Goal: Communication & Community: Answer question/provide support

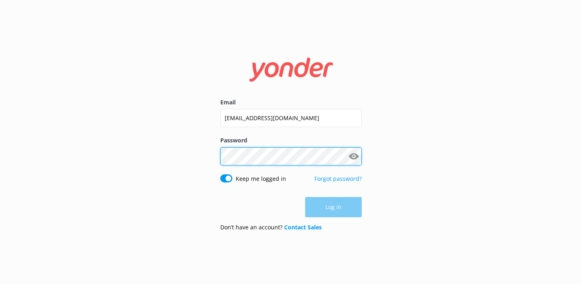
click at [334, 207] on button "Log in" at bounding box center [333, 207] width 57 height 20
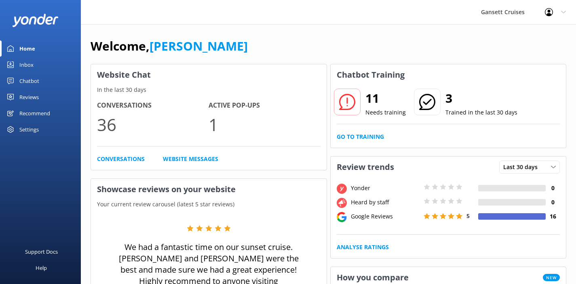
click at [32, 68] on div "Inbox" at bounding box center [26, 65] width 14 height 16
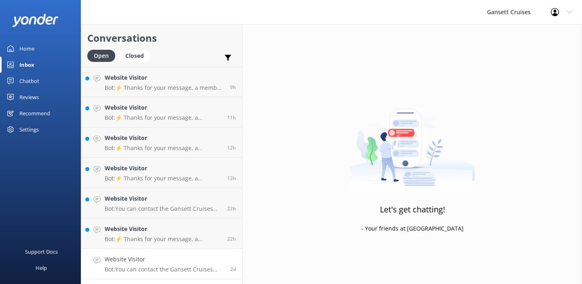
click at [164, 260] on h4 "Website Visitor" at bounding box center [165, 259] width 120 height 9
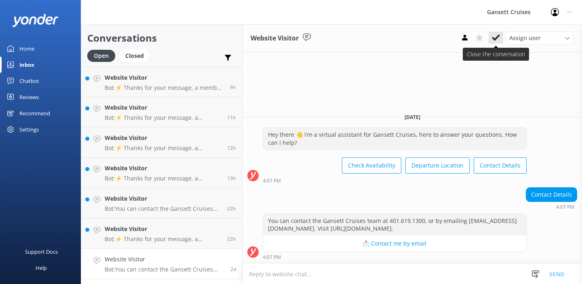
click at [500, 38] on icon at bounding box center [496, 38] width 8 height 8
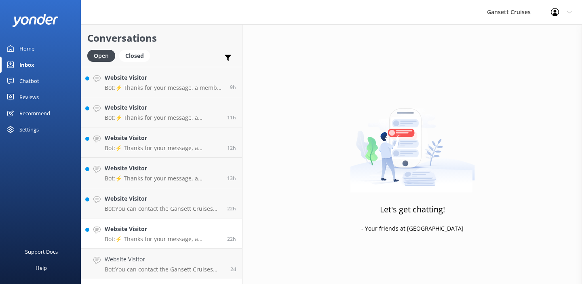
click at [172, 239] on p "Bot: ⚡ Thanks for your message, a member of our staff will get back to you as s…" at bounding box center [163, 238] width 116 height 7
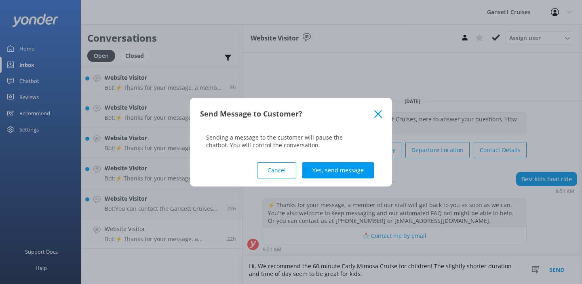
type textarea "Hi, We recommend the 60 minute Early Mimosa Cruise for children! The slightly s…"
click at [356, 158] on div "Cancel Yes, send message" at bounding box center [291, 170] width 182 height 32
click at [351, 165] on button "Yes, send message" at bounding box center [339, 170] width 72 height 16
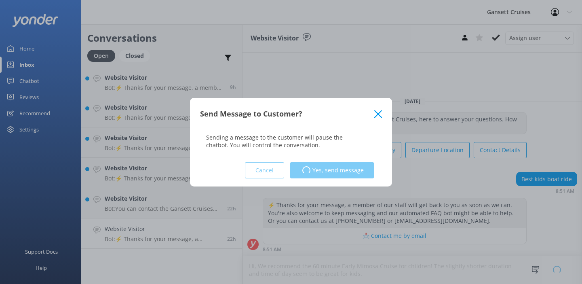
click at [266, 167] on div "Cancel Loading.. Yes, send message" at bounding box center [291, 170] width 182 height 32
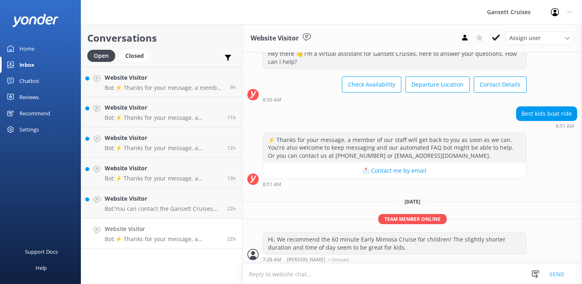
click at [295, 274] on textarea at bounding box center [413, 274] width 340 height 20
type textarea "Additionally, We offer a discounted rate for children on the Early Cruise"
click at [163, 209] on p "Bot: You can contact the Gansett Cruises team at 401.619.1300, or by emailing […" at bounding box center [163, 208] width 116 height 7
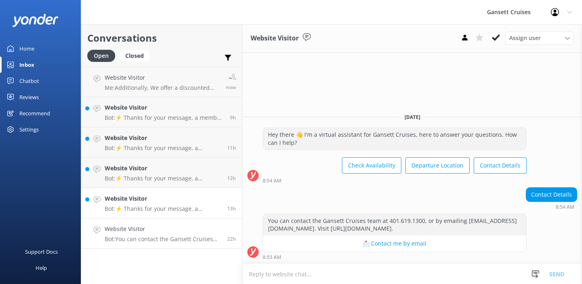
click at [175, 202] on h4 "Website Visitor" at bounding box center [163, 198] width 116 height 9
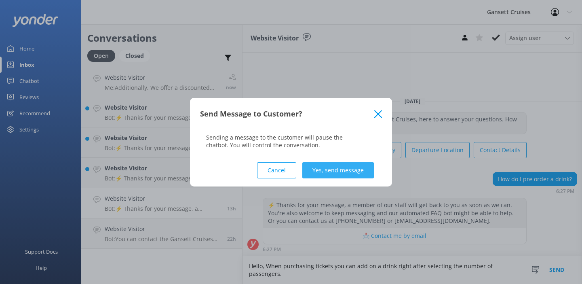
type textarea "Hello, When purchasing tickets you can add on a drink right after selecting the…"
click at [343, 169] on button "Yes, send message" at bounding box center [339, 170] width 72 height 16
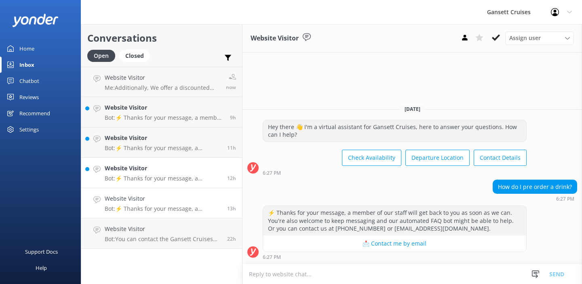
click at [147, 162] on link "Website Visitor Bot: ⚡ Thanks for your message, a member of our staff will get …" at bounding box center [161, 173] width 161 height 30
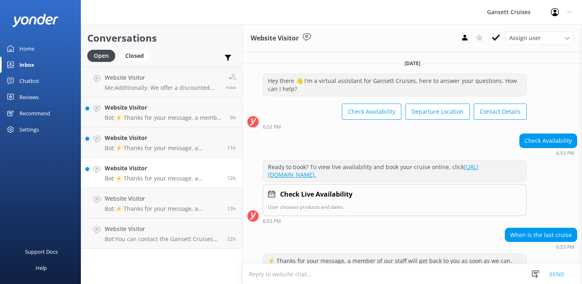
scroll to position [45, 0]
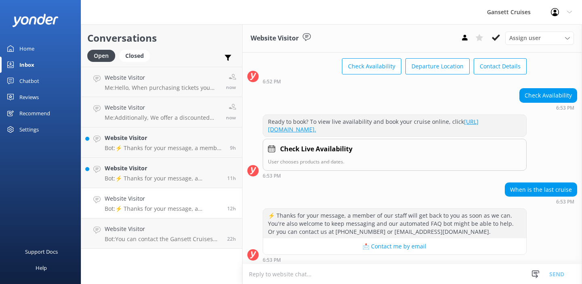
click at [152, 173] on div "Website Visitor Bot: ⚡ Thanks for your message, a member of our staff will get …" at bounding box center [163, 173] width 116 height 18
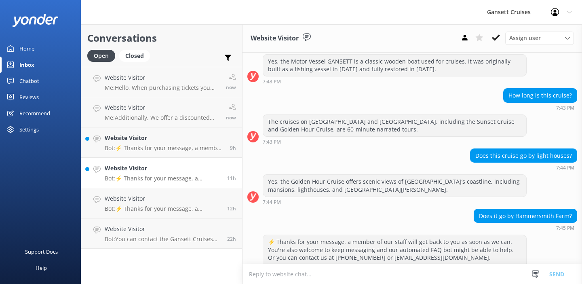
scroll to position [131, 0]
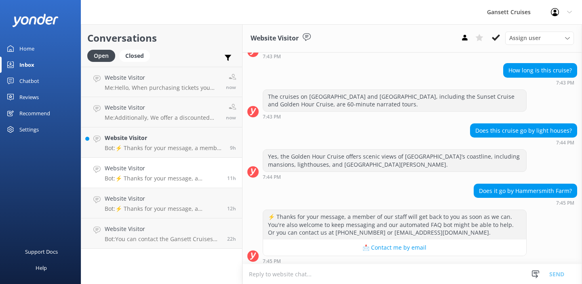
click at [378, 279] on textarea at bounding box center [413, 274] width 340 height 20
type textarea "Hello, Yes we typically are able to cruise past [GEOGRAPHIC_DATA]!"
click at [557, 275] on button "Send" at bounding box center [557, 274] width 30 height 20
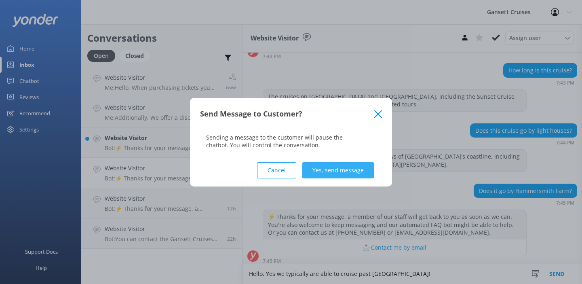
click at [321, 170] on button "Yes, send message" at bounding box center [339, 170] width 72 height 16
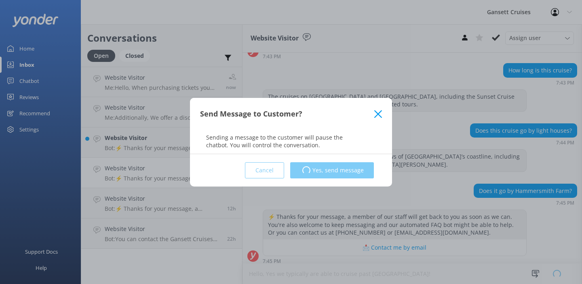
click at [146, 151] on div "Send Message to Customer? Sending a message to the customer will pause the chat…" at bounding box center [291, 142] width 582 height 284
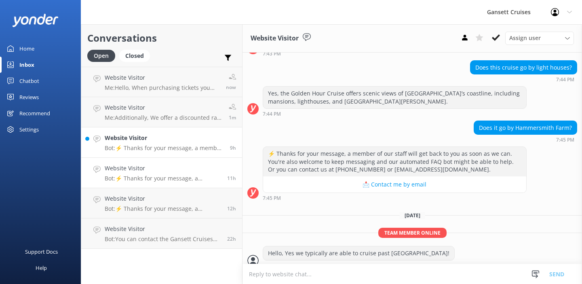
scroll to position [198, 0]
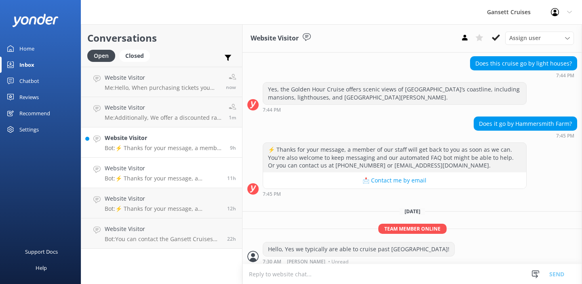
click at [150, 149] on p "Bot: ⚡ Thanks for your message, a member of our staff will get back to you as s…" at bounding box center [164, 147] width 119 height 7
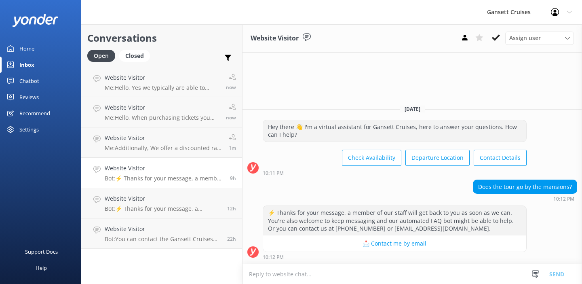
click at [320, 277] on textarea at bounding box center [413, 274] width 340 height 20
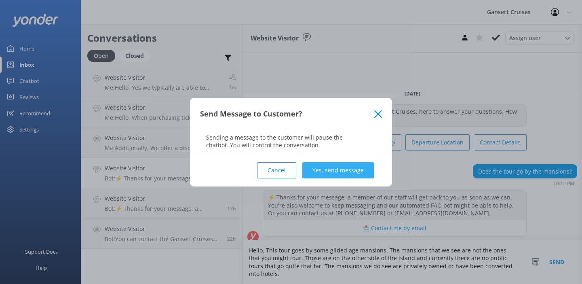
type textarea "Hello, This tour goes by some gilded age mansions. The mansions that we see are…"
click at [332, 173] on button "Yes, send message" at bounding box center [339, 170] width 72 height 16
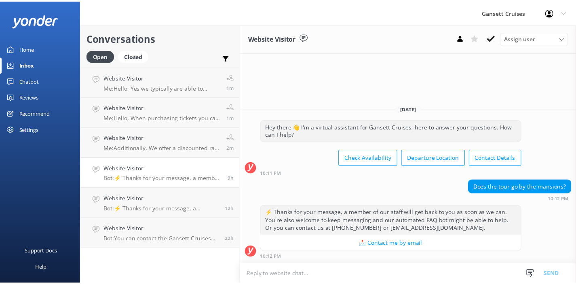
scroll to position [42, 0]
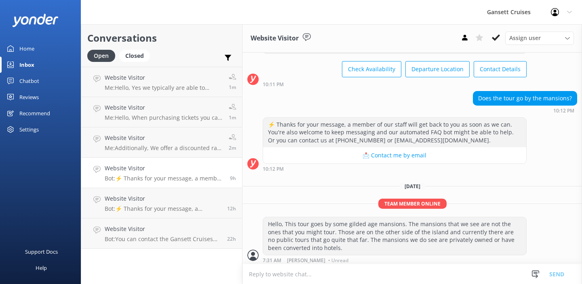
click at [47, 47] on link "Home" at bounding box center [40, 48] width 81 height 16
